Goal: Find specific page/section: Find specific page/section

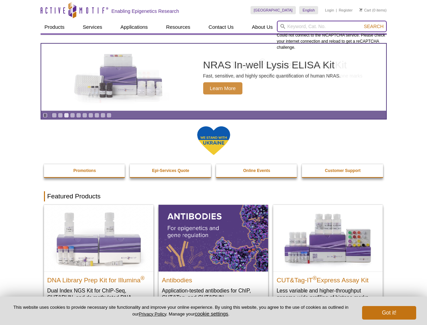
click at [332, 26] on input "search" at bounding box center [332, 26] width 110 height 11
click at [374, 26] on span "Search" at bounding box center [374, 26] width 20 height 5
click at [45, 115] on icon "Pause" at bounding box center [45, 115] width 4 height 4
click at [54, 115] on link "Go to slide 1" at bounding box center [54, 115] width 5 height 5
click at [60, 115] on link "Go to slide 2" at bounding box center [60, 115] width 5 height 5
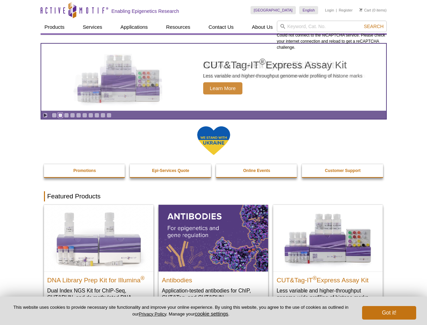
click at [66, 115] on link "Go to slide 3" at bounding box center [66, 115] width 5 height 5
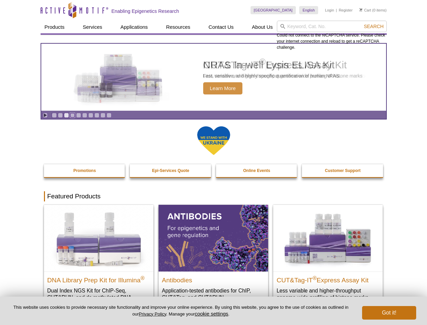
click at [72, 115] on link "Go to slide 4" at bounding box center [72, 115] width 5 height 5
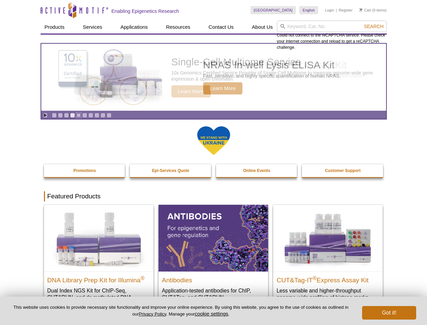
click at [78, 115] on link "Go to slide 5" at bounding box center [78, 115] width 5 height 5
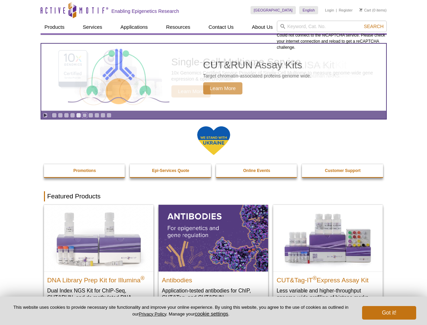
click at [85, 115] on link "Go to slide 6" at bounding box center [84, 115] width 5 height 5
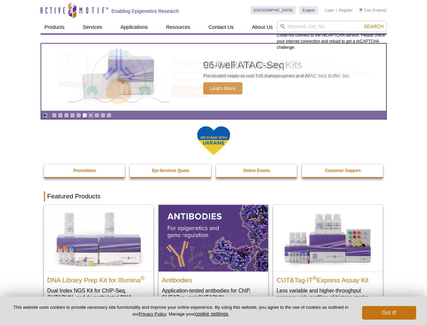
click at [91, 115] on link "Go to slide 7" at bounding box center [90, 115] width 5 height 5
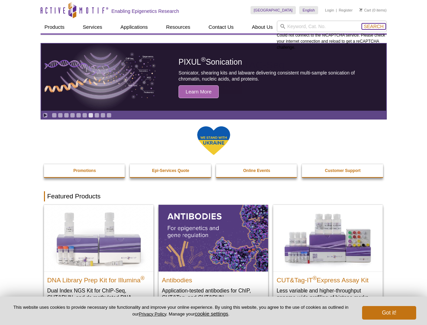
click at [374, 26] on span "Search" at bounding box center [374, 26] width 20 height 5
